Goal: Task Accomplishment & Management: Complete application form

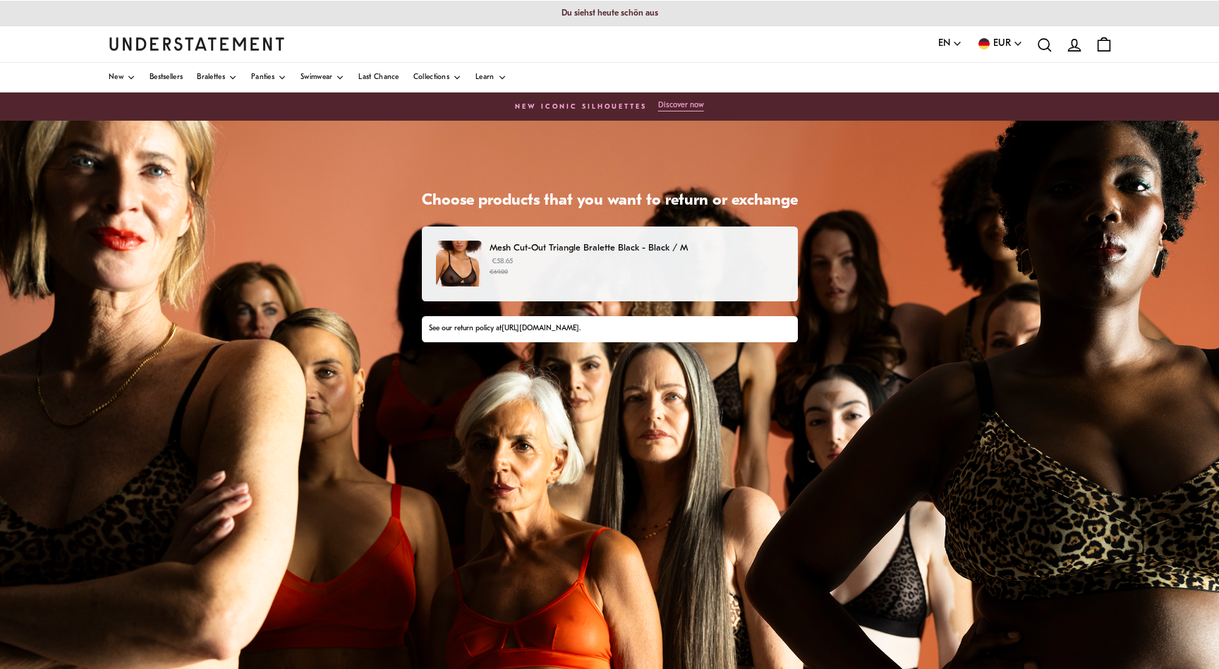
click at [556, 254] on p "Mesh Cut-Out Triangle Bralette Black - Black / M" at bounding box center [635, 247] width 293 height 15
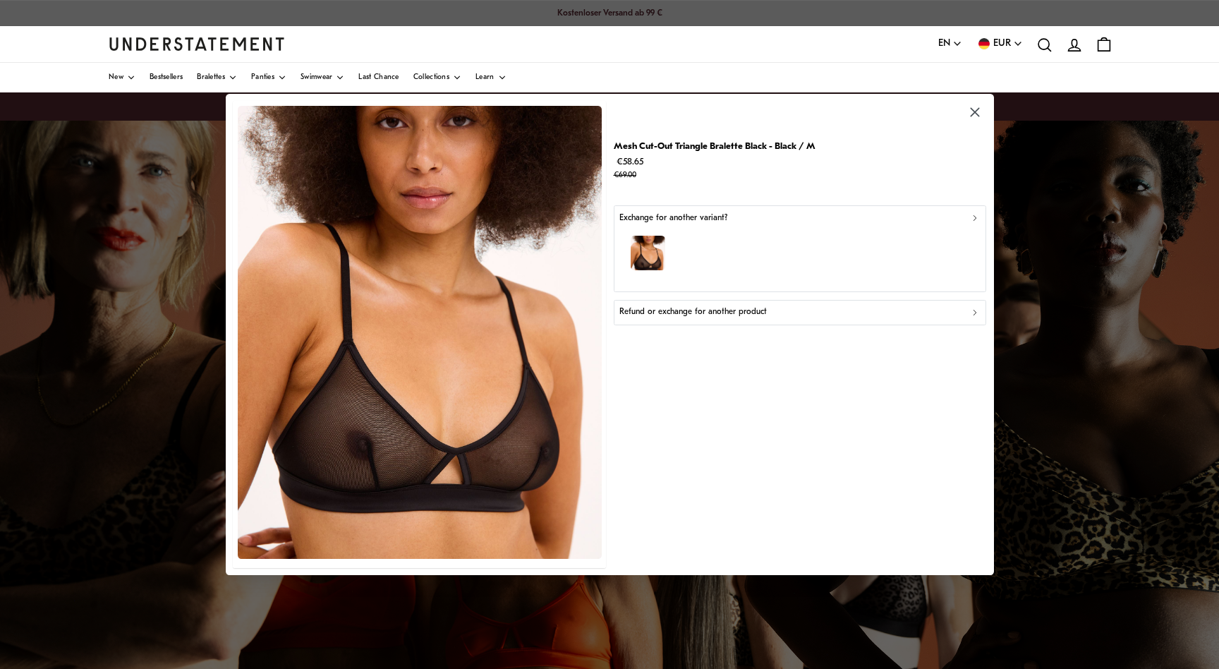
click at [676, 227] on div "button" at bounding box center [799, 254] width 360 height 61
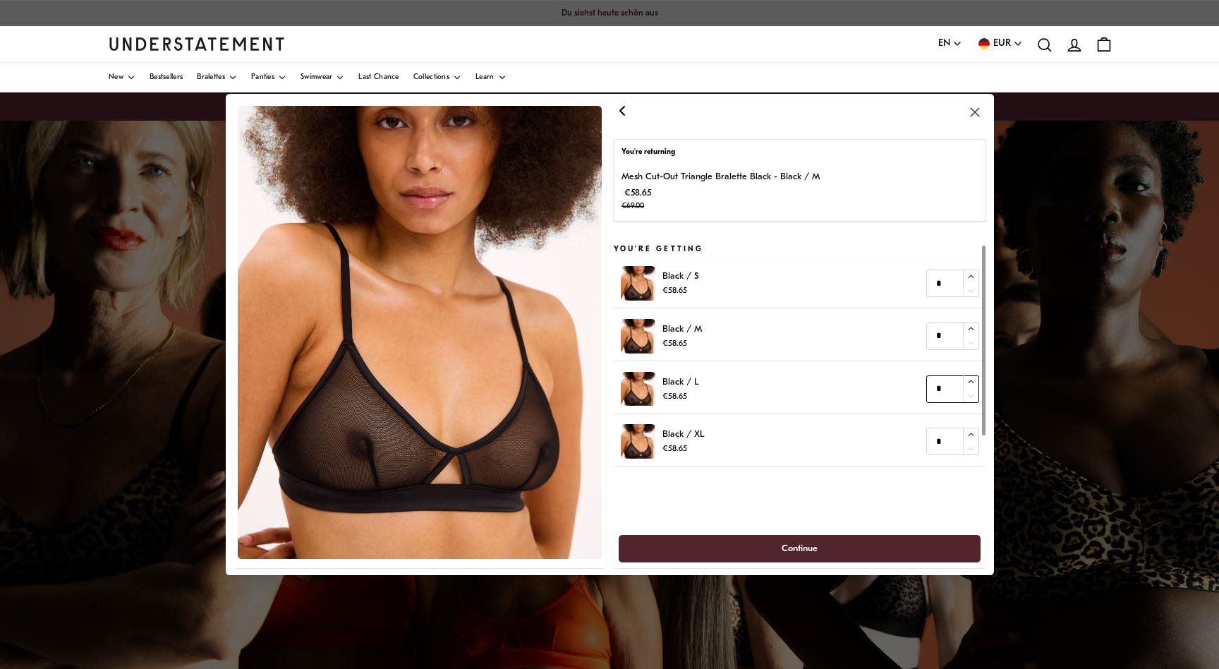
type input "*"
click at [972, 381] on icon "button" at bounding box center [970, 381] width 9 height 9
click at [850, 537] on span "Continue" at bounding box center [799, 548] width 331 height 26
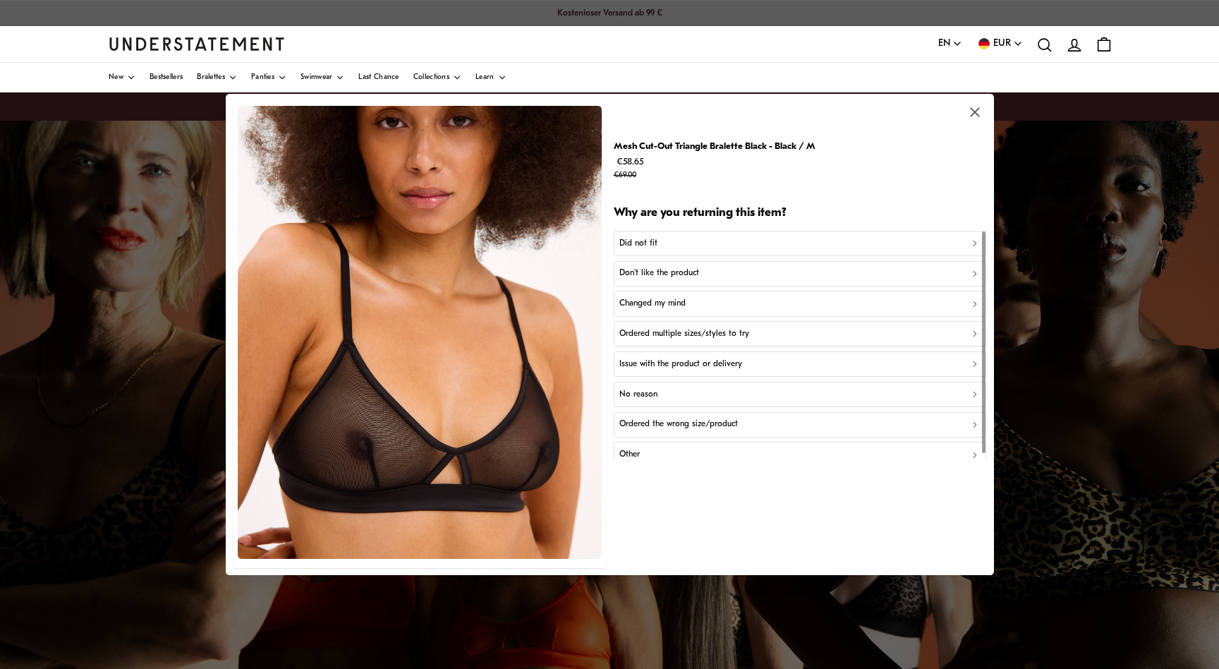
click at [716, 243] on div "Did not fit" at bounding box center [799, 243] width 360 height 13
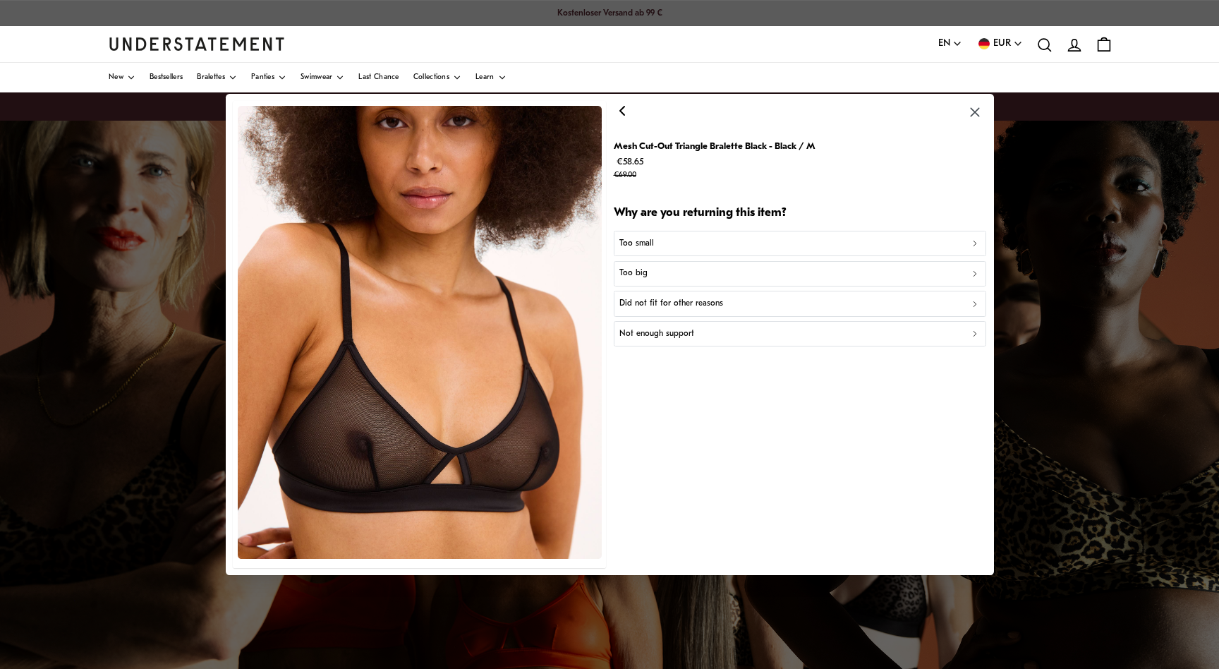
click at [712, 243] on div "Too small" at bounding box center [799, 243] width 360 height 13
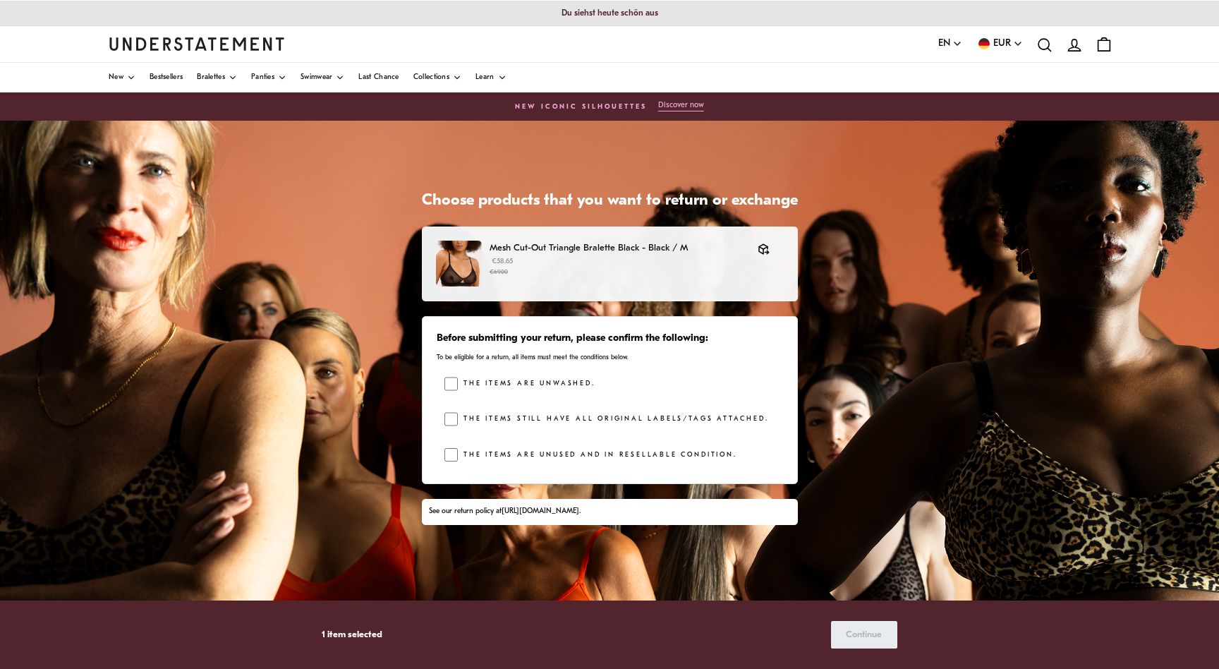
click at [451, 376] on div "Before submitting your return, please confirm the following: To be eligible for…" at bounding box center [610, 400] width 376 height 168
click at [458, 460] on label "The items are unused and in resellable condition." at bounding box center [597, 455] width 279 height 14
click at [862, 630] on span "Continue" at bounding box center [864, 634] width 36 height 26
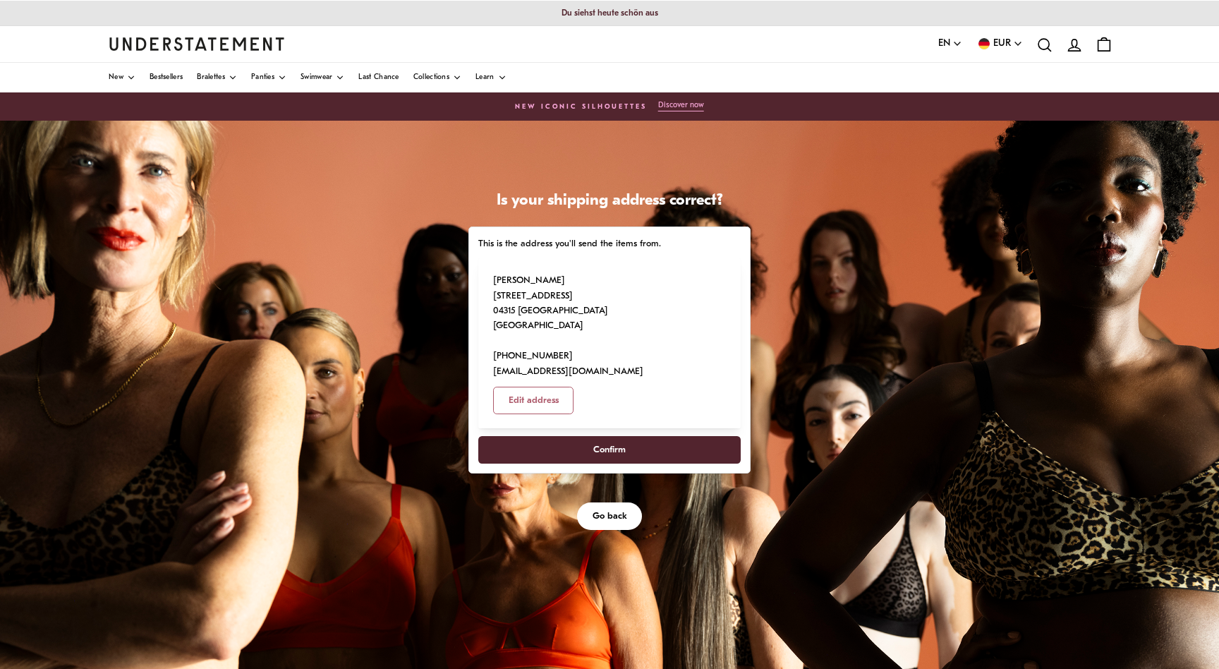
click at [615, 437] on span "Confirm" at bounding box center [609, 450] width 32 height 26
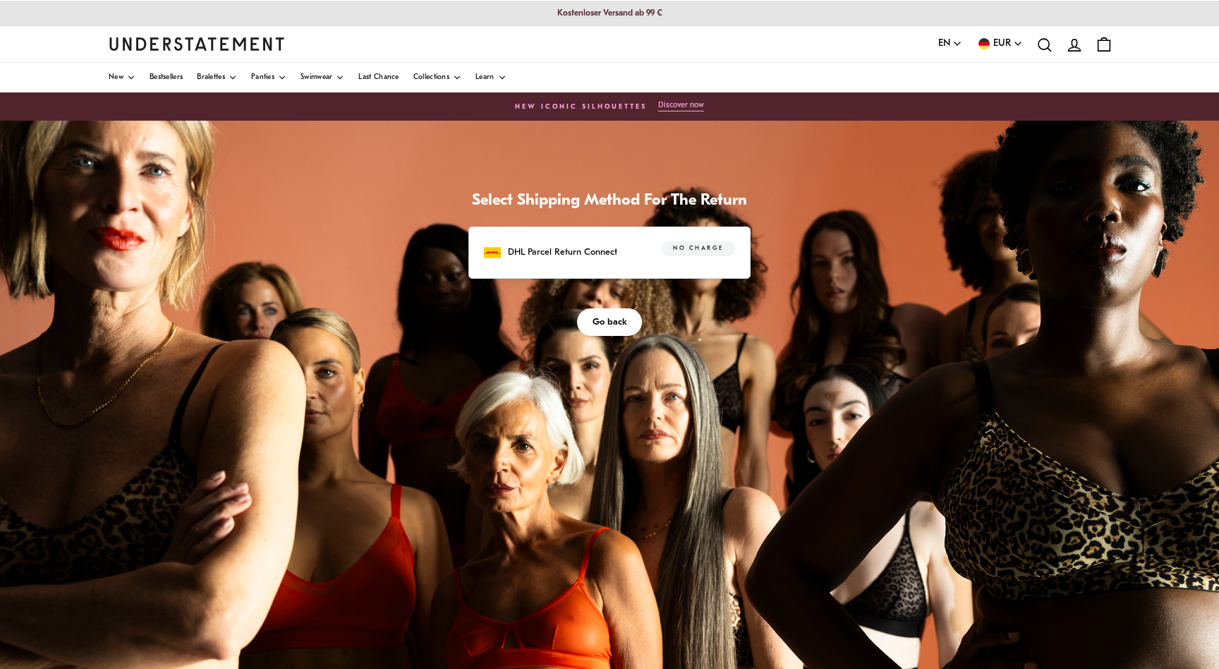
click at [587, 252] on p "DHL Parcel Return Connect" at bounding box center [562, 252] width 109 height 15
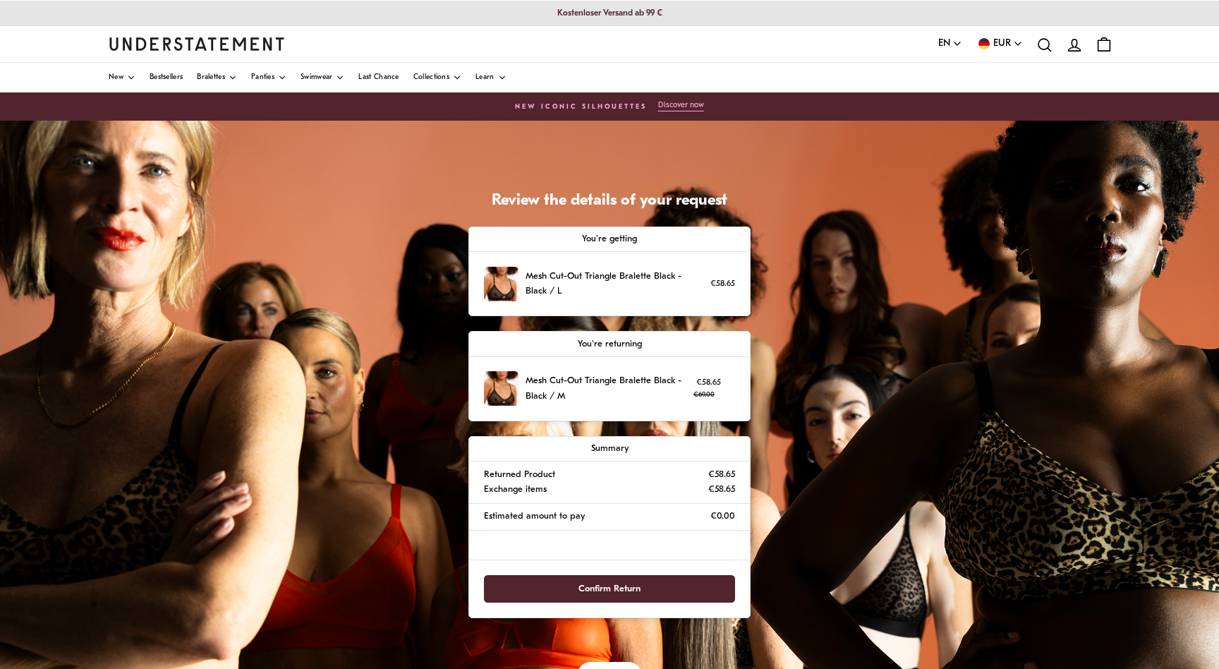
click at [628, 586] on span "Confirm Return" at bounding box center [609, 588] width 62 height 26
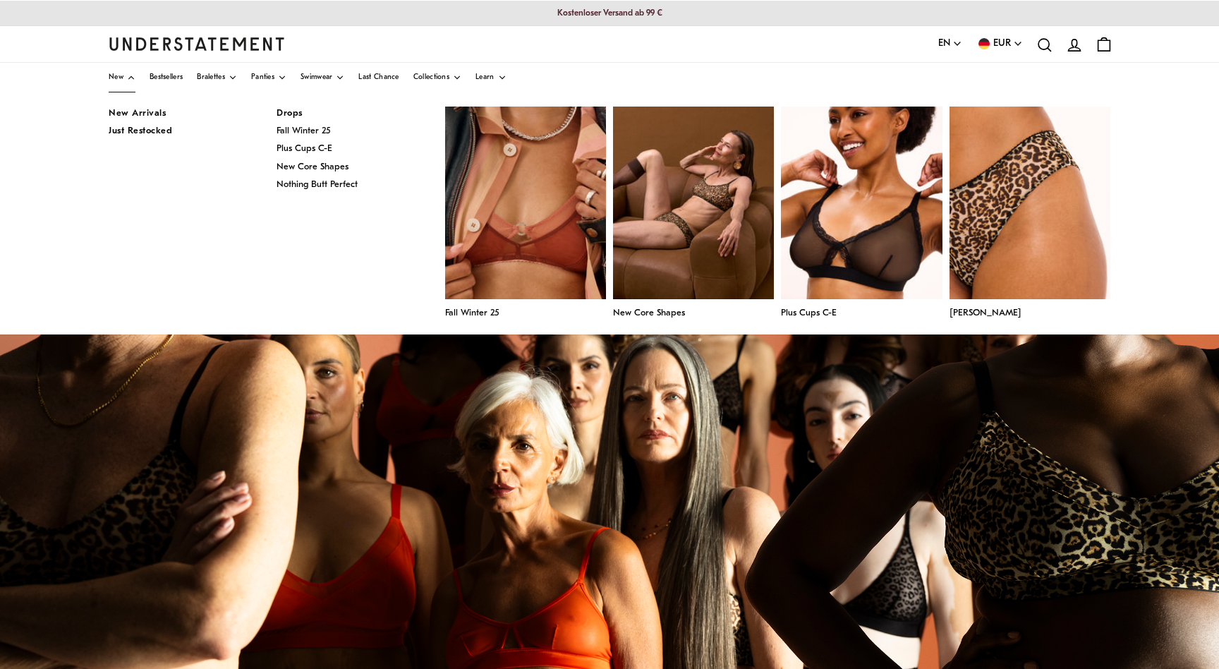
click at [117, 78] on span "New" at bounding box center [116, 77] width 15 height 7
